Goal: Information Seeking & Learning: Learn about a topic

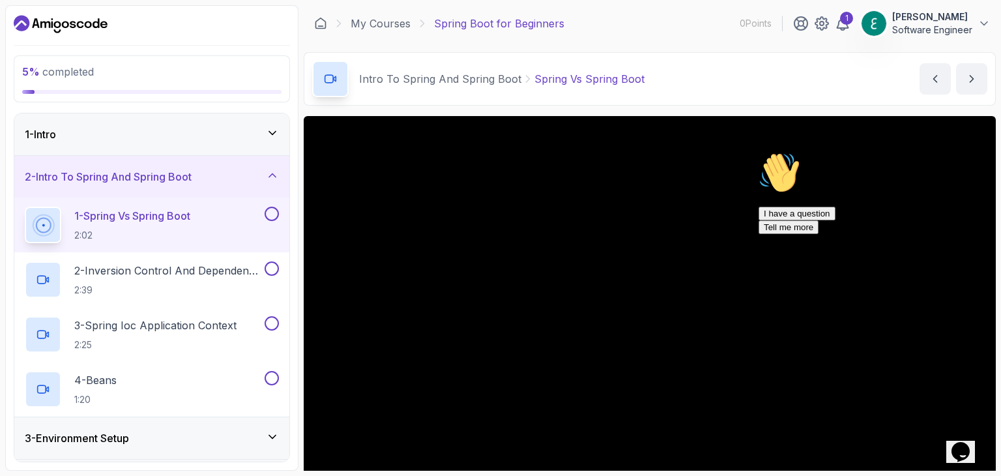
drag, startPoint x: 1724, startPoint y: 432, endPoint x: 971, endPoint y: 286, distance: 767.3
click at [759, 152] on icon "Chat attention grabber" at bounding box center [759, 152] width 0 height 0
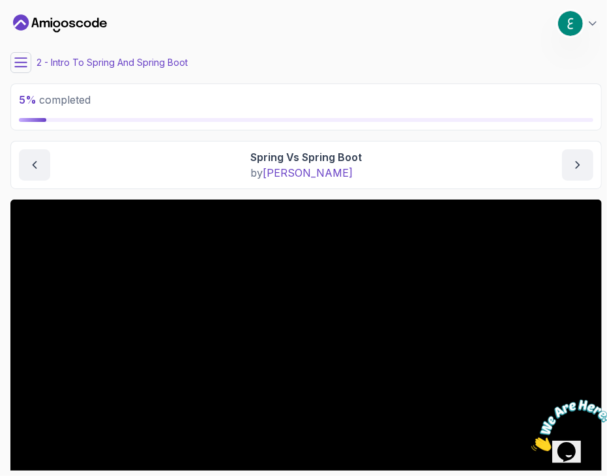
drag, startPoint x: 570, startPoint y: 433, endPoint x: 540, endPoint y: 396, distance: 47.7
click at [570, 433] on img at bounding box center [570, 424] width 81 height 51
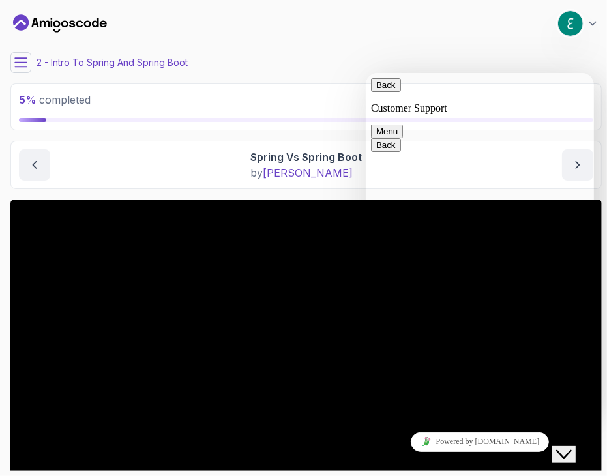
click at [385, 88] on button "Back" at bounding box center [385, 85] width 30 height 14
click at [503, 52] on div "2 - Intro To Spring And Spring Boot" at bounding box center [305, 62] width 591 height 21
click at [575, 452] on button "Close Chat This icon closes the chat window." at bounding box center [562, 453] width 23 height 17
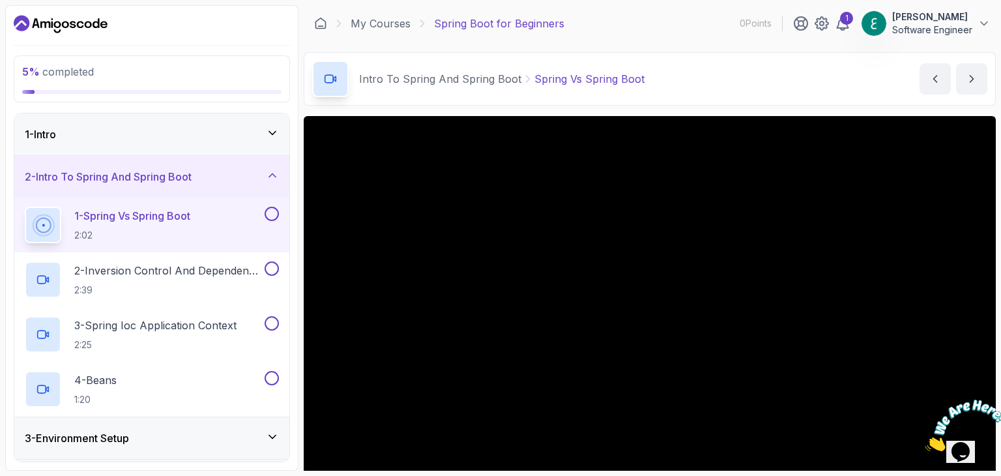
scroll to position [65, 0]
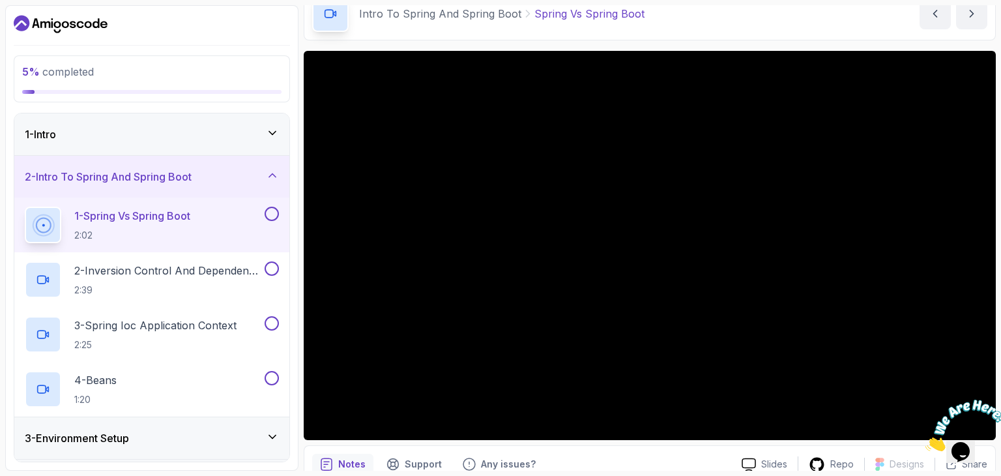
click at [925, 442] on icon "Close" at bounding box center [925, 447] width 0 height 11
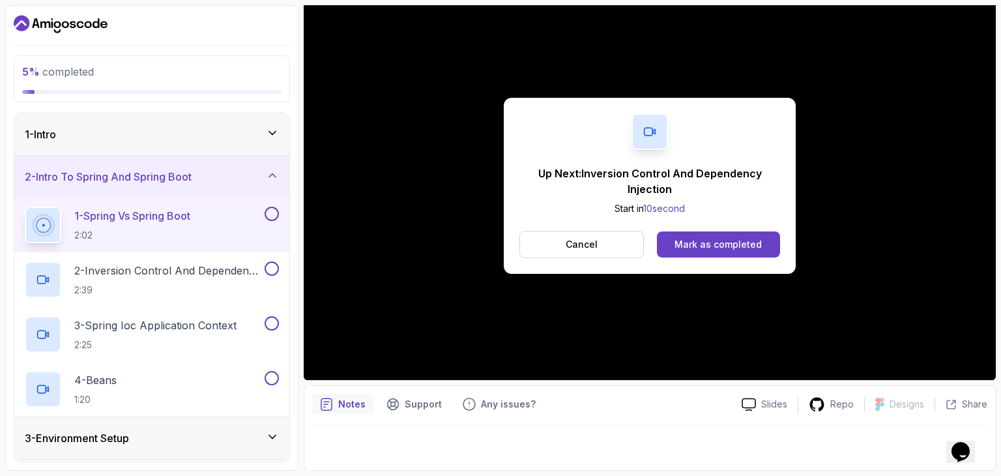
click at [938, 364] on div "Up Next: Inversion Control And Dependency Injection Start in 10 second Cancel M…" at bounding box center [650, 185] width 692 height 389
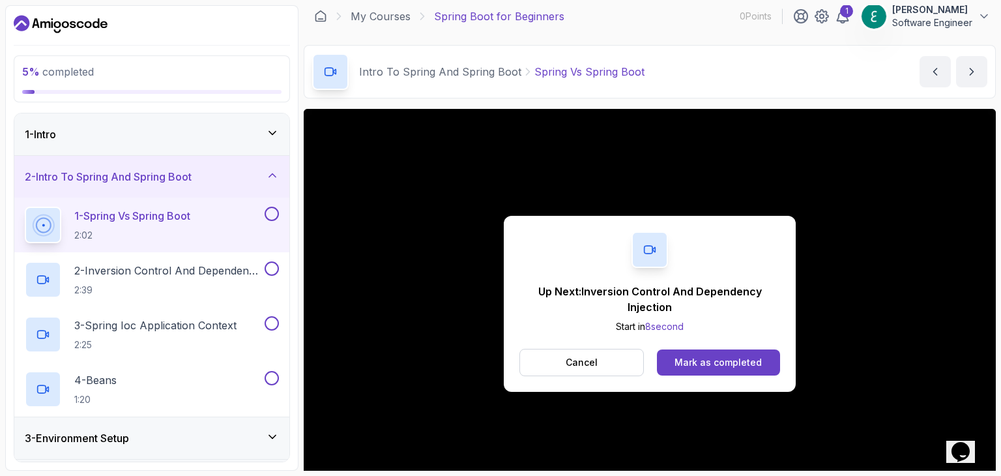
scroll to position [0, 0]
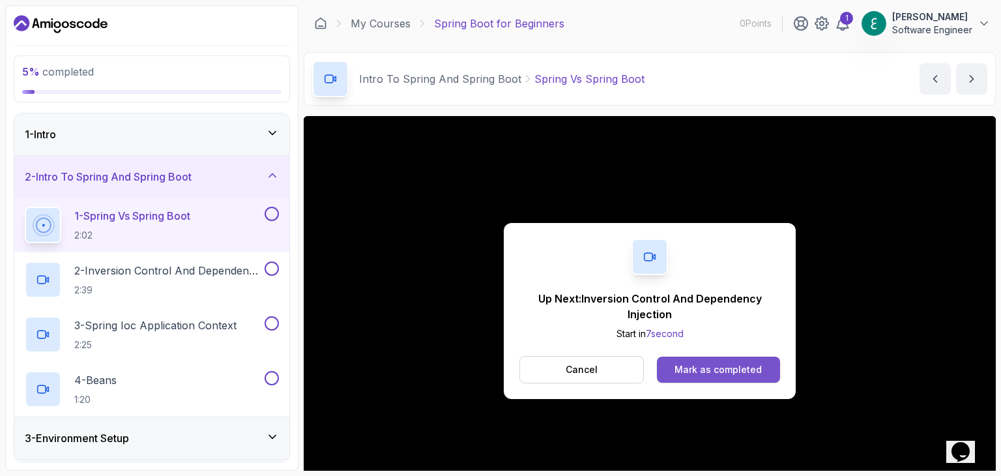
click at [699, 366] on div "Mark as completed" at bounding box center [717, 369] width 87 height 13
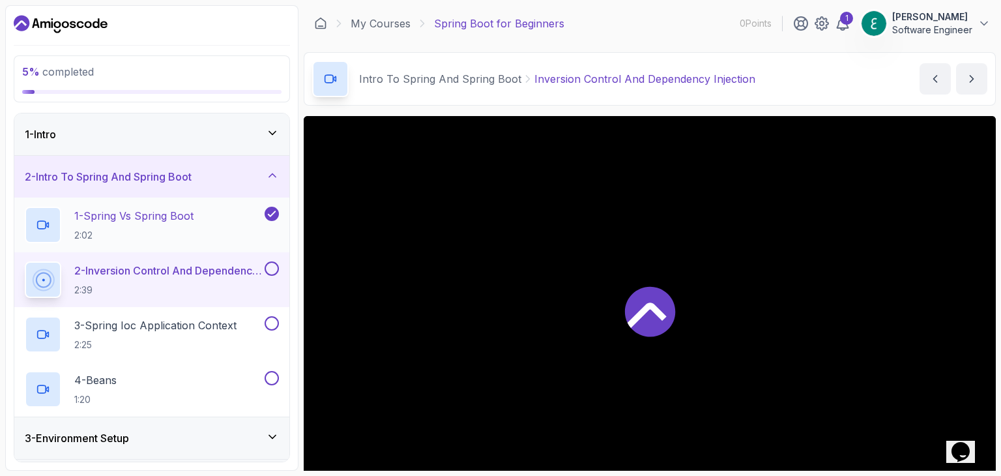
click at [144, 217] on p "1 - Spring Vs Spring Boot" at bounding box center [133, 216] width 119 height 16
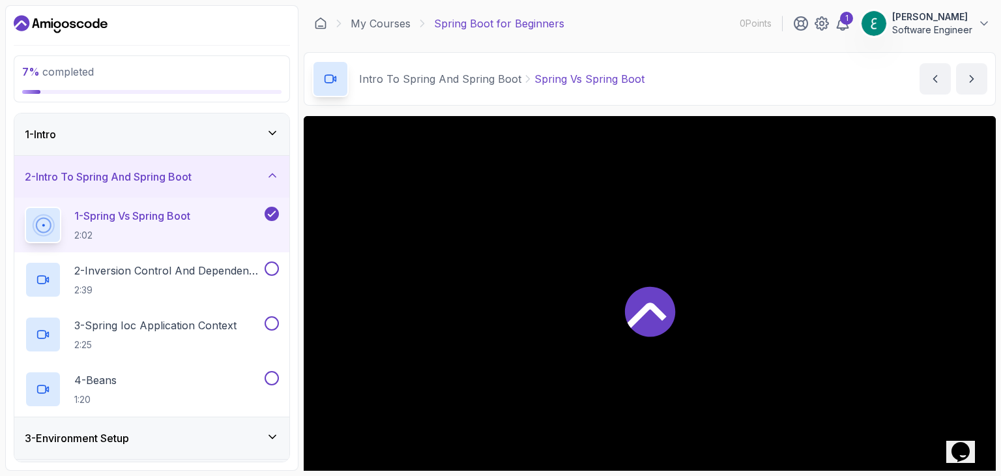
scroll to position [125, 0]
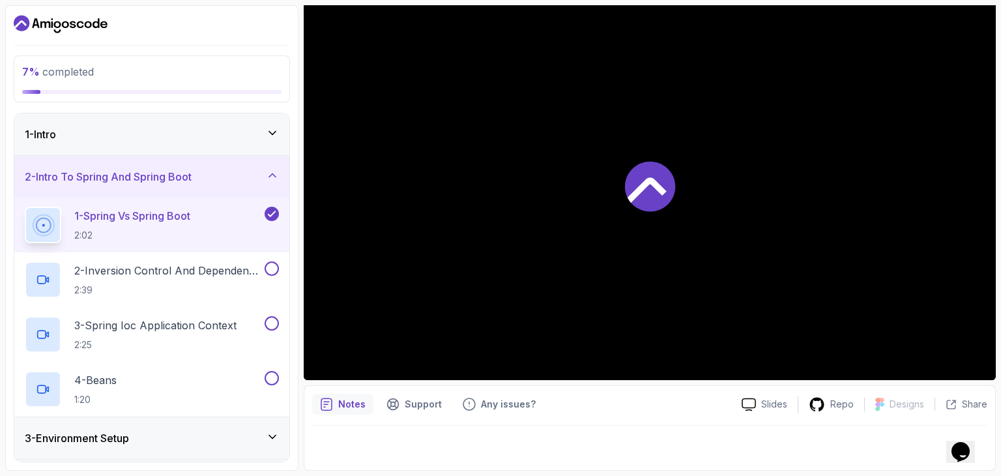
click at [140, 212] on p "1 - Spring Vs Spring Boot" at bounding box center [132, 216] width 116 height 16
click at [552, 278] on div at bounding box center [650, 185] width 692 height 389
click at [362, 446] on div at bounding box center [649, 444] width 675 height 36
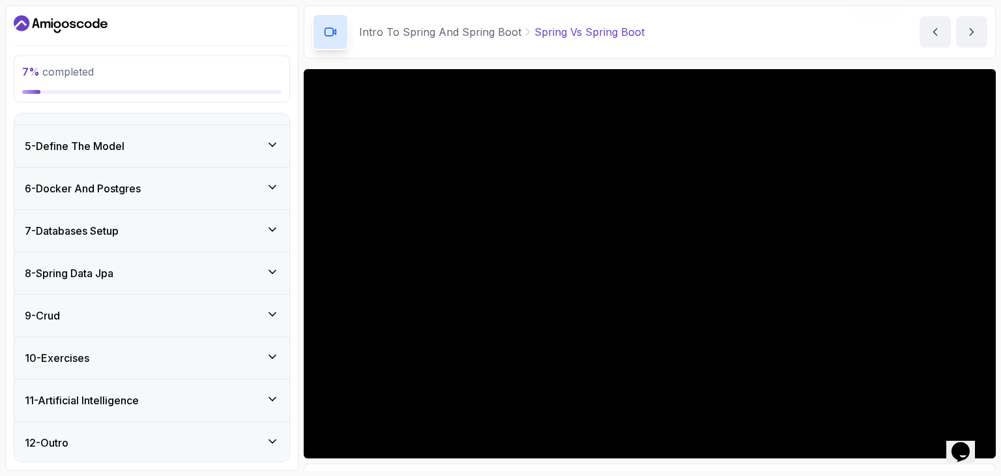
scroll to position [65, 0]
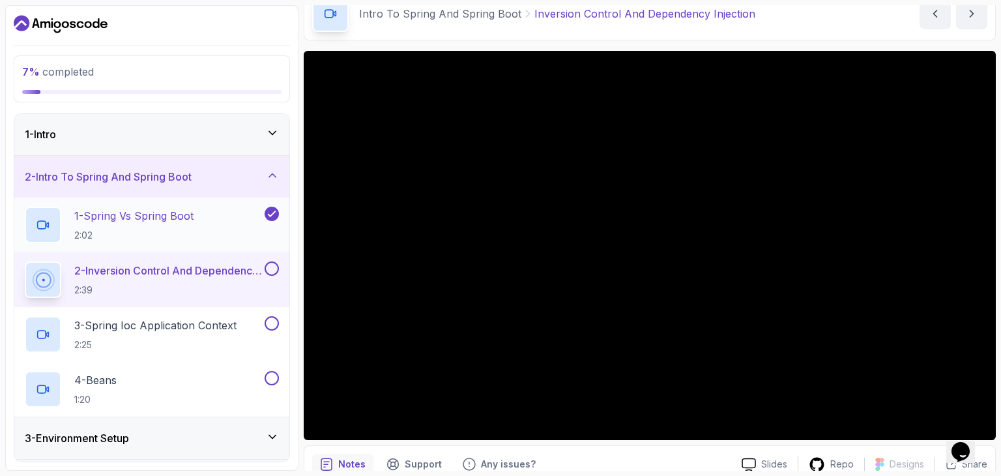
click at [128, 221] on p "1 - Spring Vs Spring Boot" at bounding box center [133, 216] width 119 height 16
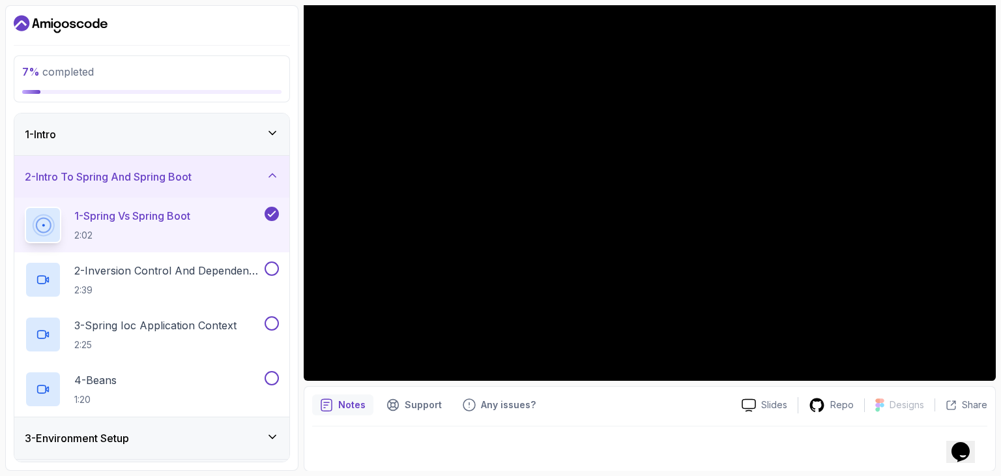
scroll to position [125, 0]
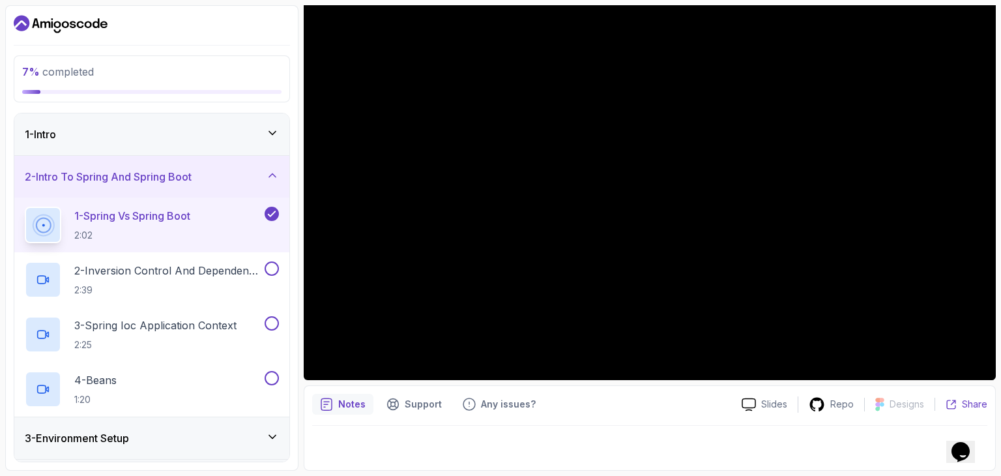
click at [962, 409] on div "Share" at bounding box center [967, 404] width 42 height 13
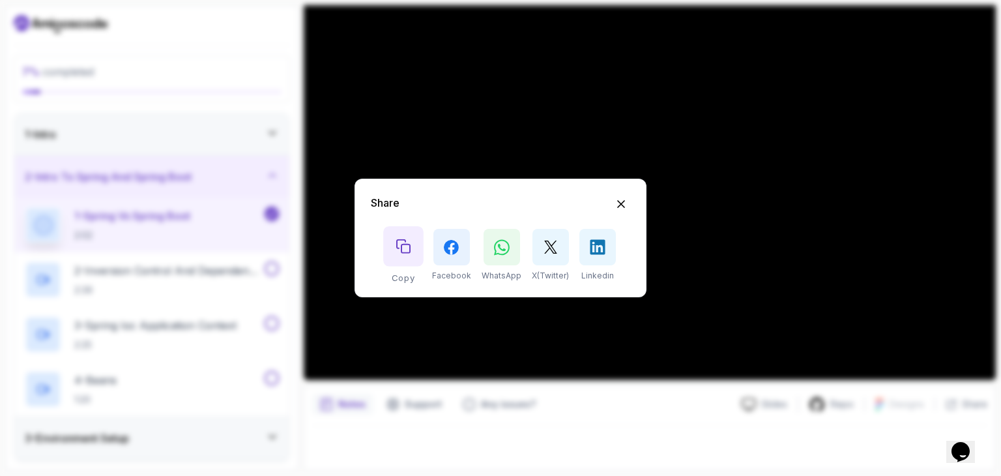
click at [403, 251] on icon "Copy button" at bounding box center [403, 246] width 14 height 14
click at [624, 199] on icon "Hide Share modal" at bounding box center [622, 204] width 14 height 14
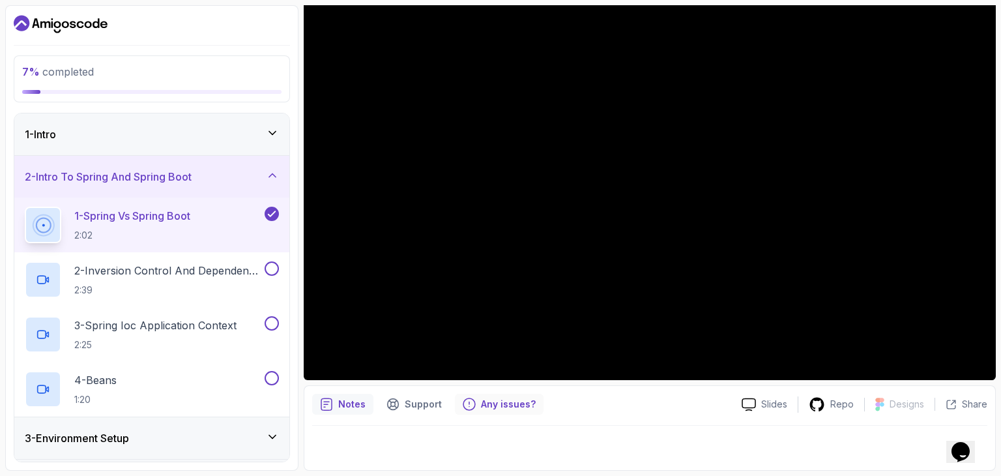
click at [517, 400] on p "Any issues?" at bounding box center [508, 404] width 55 height 13
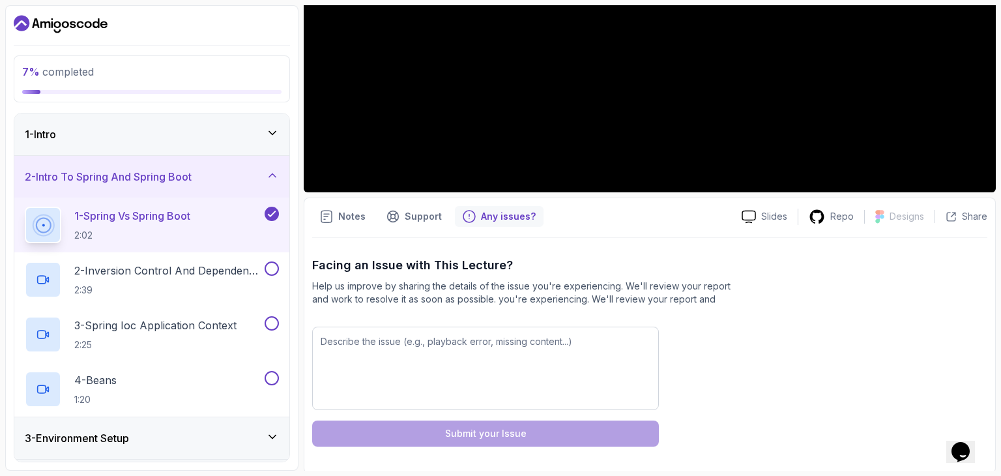
scroll to position [315, 0]
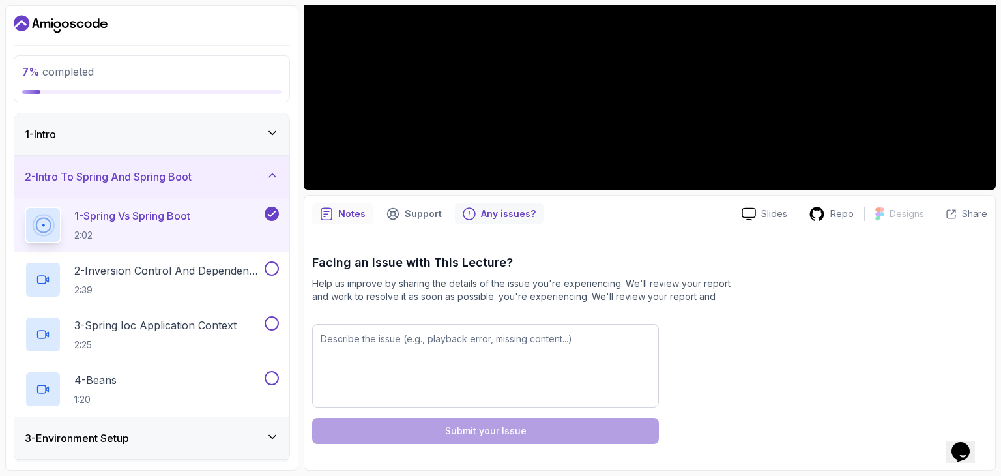
click at [355, 214] on p "Notes" at bounding box center [351, 213] width 27 height 13
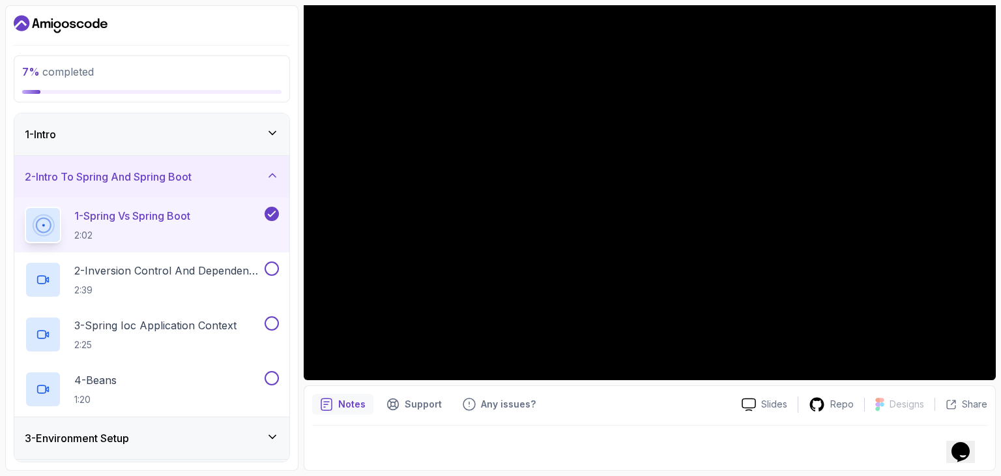
scroll to position [125, 0]
click at [765, 405] on p "Slides" at bounding box center [774, 404] width 26 height 13
